Goal: Task Accomplishment & Management: Manage account settings

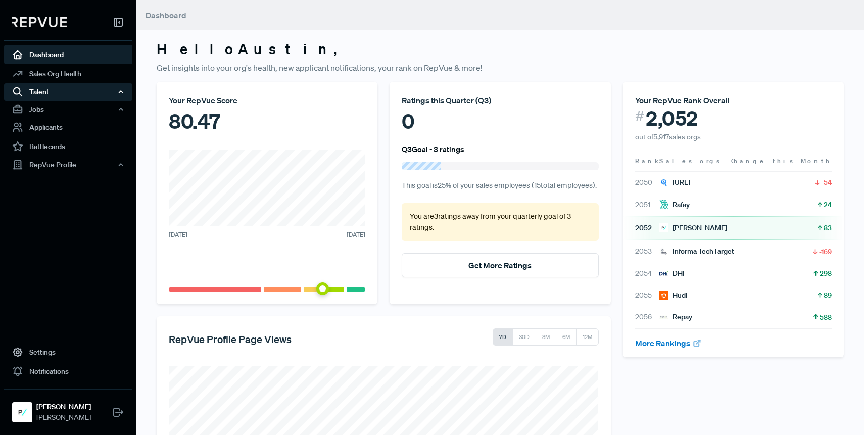
click at [73, 97] on div "Talent" at bounding box center [68, 91] width 128 height 17
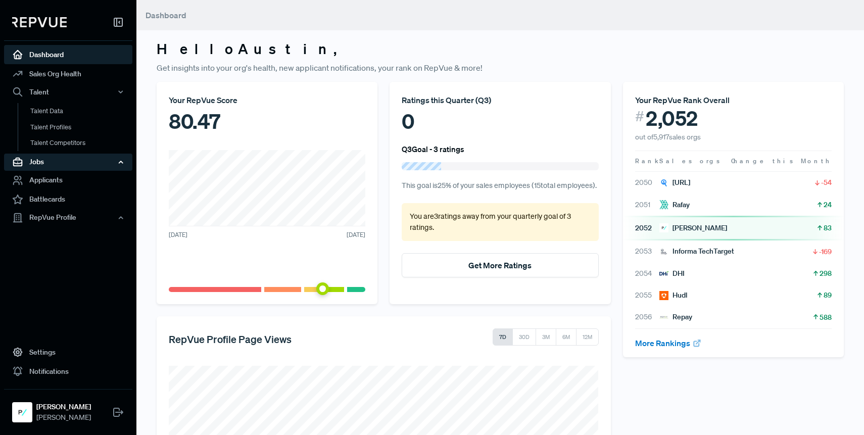
click at [66, 165] on div "Jobs" at bounding box center [68, 162] width 128 height 17
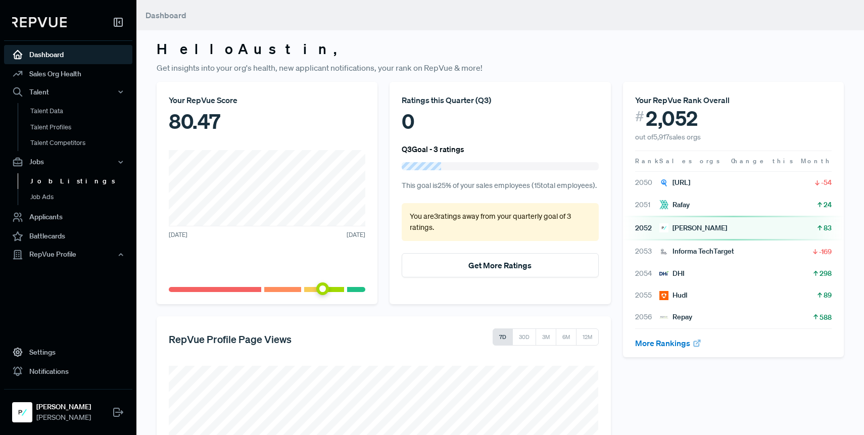
click at [65, 182] on link "Job Listings" at bounding box center [82, 181] width 128 height 16
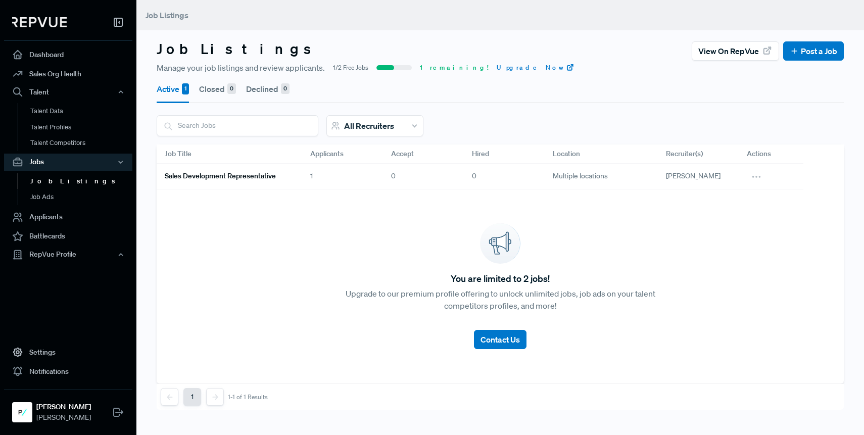
drag, startPoint x: 300, startPoint y: 171, endPoint x: 260, endPoint y: 178, distance: 40.9
click at [299, 171] on div "Sales Development Representative" at bounding box center [229, 177] width 145 height 26
click at [250, 178] on h6 "Sales Development Representative" at bounding box center [220, 176] width 111 height 9
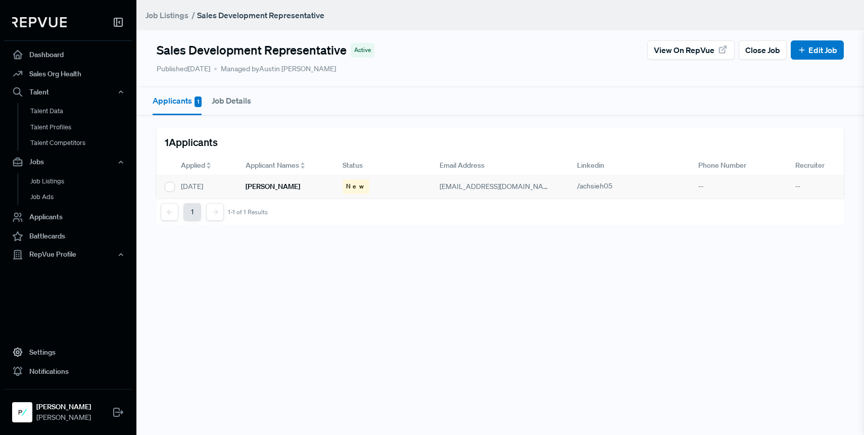
click at [301, 186] on div "[PERSON_NAME]" at bounding box center [285, 186] width 97 height 23
click at [500, 228] on div "Sales Development Representative Active View on RepVue Close Job Edit Job Publi…" at bounding box center [499, 120] width 727 height 241
click at [376, 187] on div "New" at bounding box center [382, 186] width 97 height 23
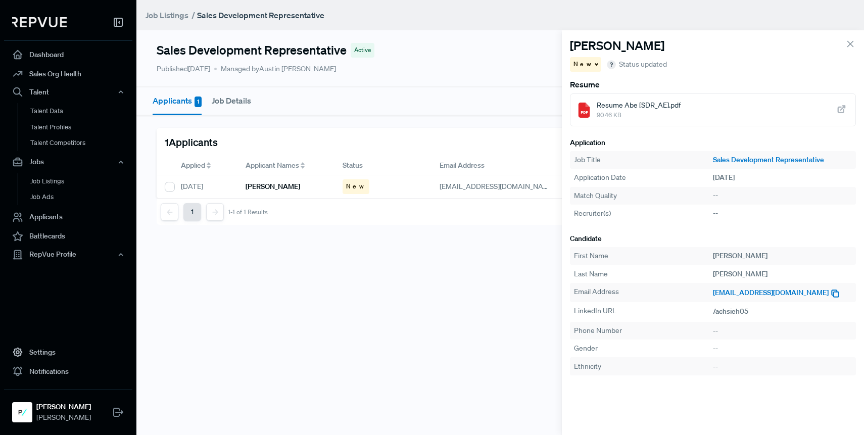
drag, startPoint x: 809, startPoint y: 291, endPoint x: 800, endPoint y: 292, distance: 8.6
click at [806, 291] on div "[EMAIL_ADDRESS][DOMAIN_NAME]" at bounding box center [782, 292] width 139 height 12
click at [830, 292] on icon "button" at bounding box center [835, 293] width 10 height 10
click at [422, 129] on div "1 Applicants" at bounding box center [500, 142] width 687 height 28
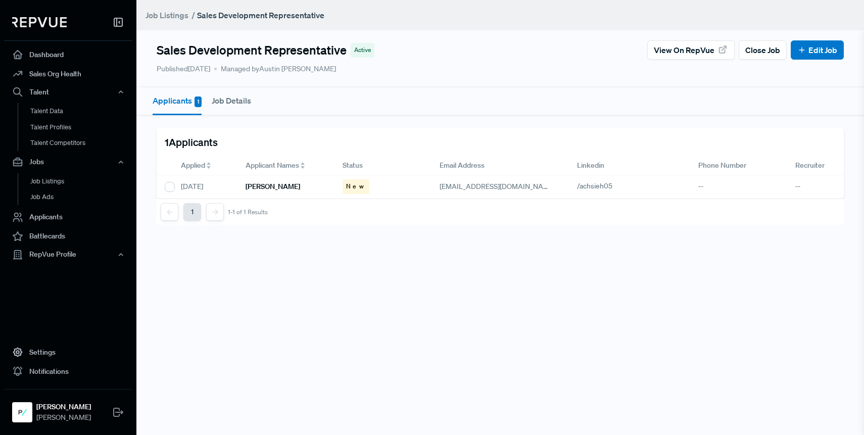
click at [229, 103] on button "Job Details" at bounding box center [231, 100] width 39 height 26
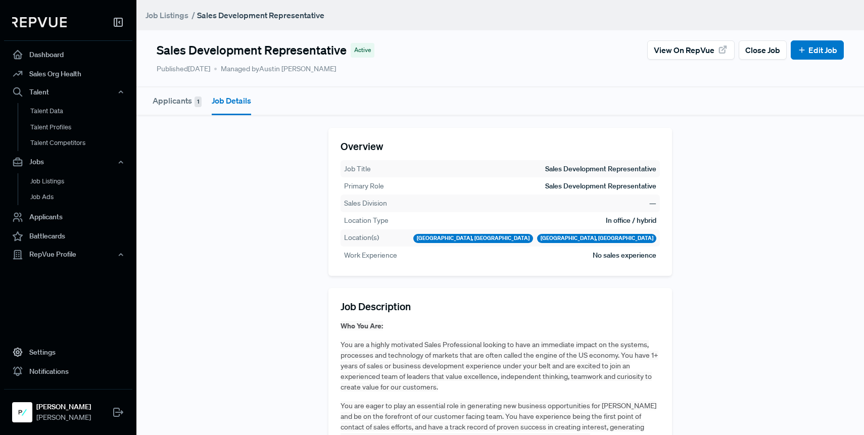
click at [164, 103] on button "Applicants 1" at bounding box center [177, 100] width 49 height 26
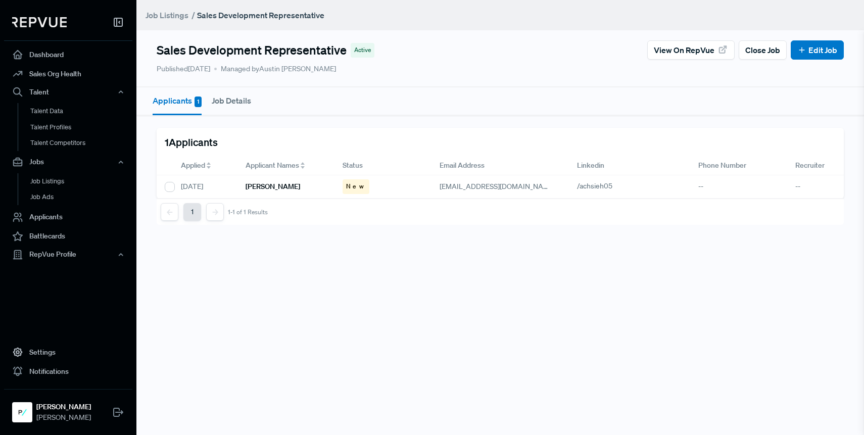
click at [290, 175] on div "Applicant Names" at bounding box center [285, 165] width 97 height 19
drag, startPoint x: 628, startPoint y: 190, endPoint x: 619, endPoint y: 188, distance: 9.3
click at [575, 186] on div "/achsieh05" at bounding box center [629, 186] width 121 height 23
click at [620, 188] on icon "button" at bounding box center [619, 187] width 10 height 10
